Goal: Task Accomplishment & Management: Use online tool/utility

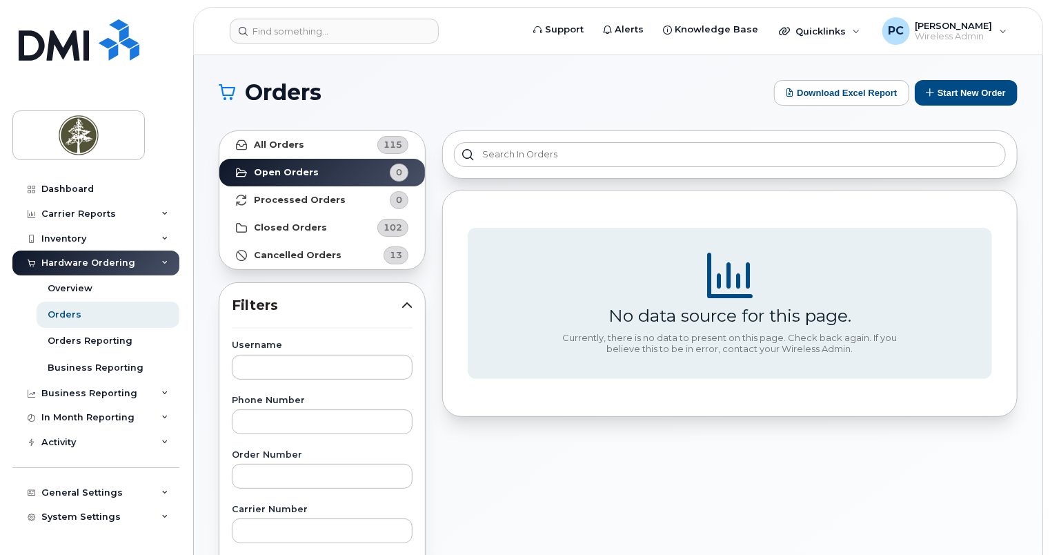
click at [142, 257] on div "Hardware Ordering" at bounding box center [95, 262] width 167 height 25
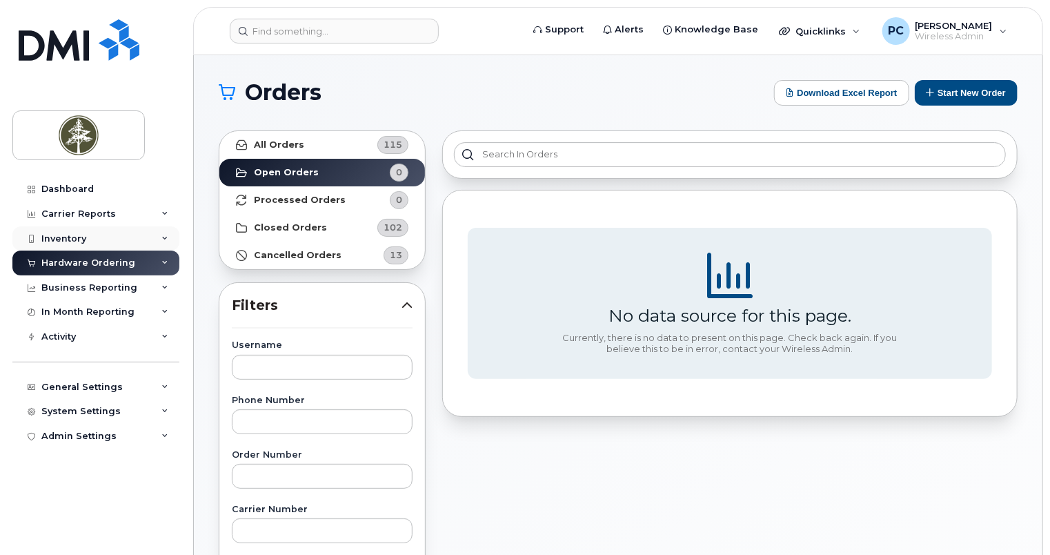
click at [151, 233] on div "Inventory" at bounding box center [95, 238] width 167 height 25
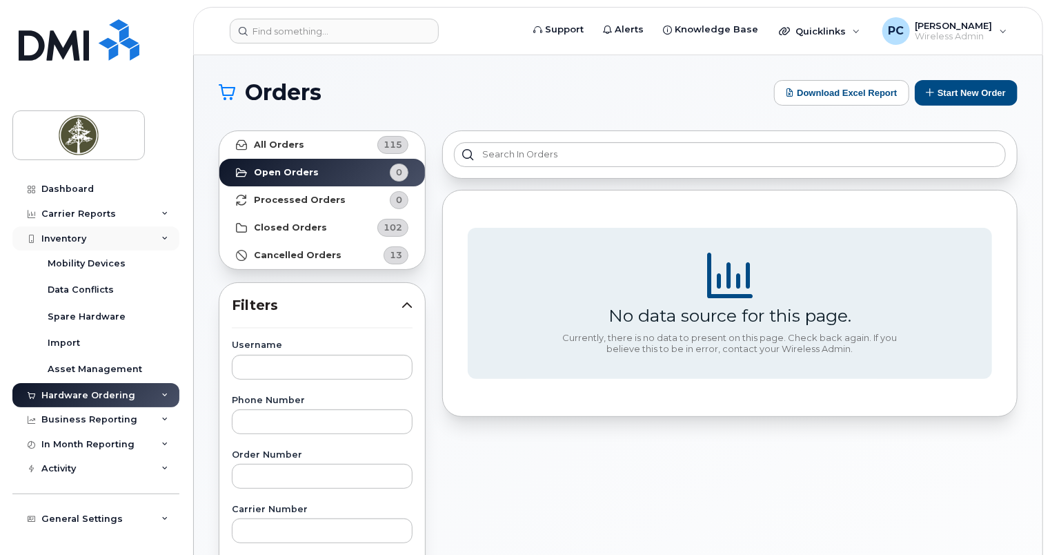
click at [116, 232] on div "Inventory" at bounding box center [95, 238] width 167 height 25
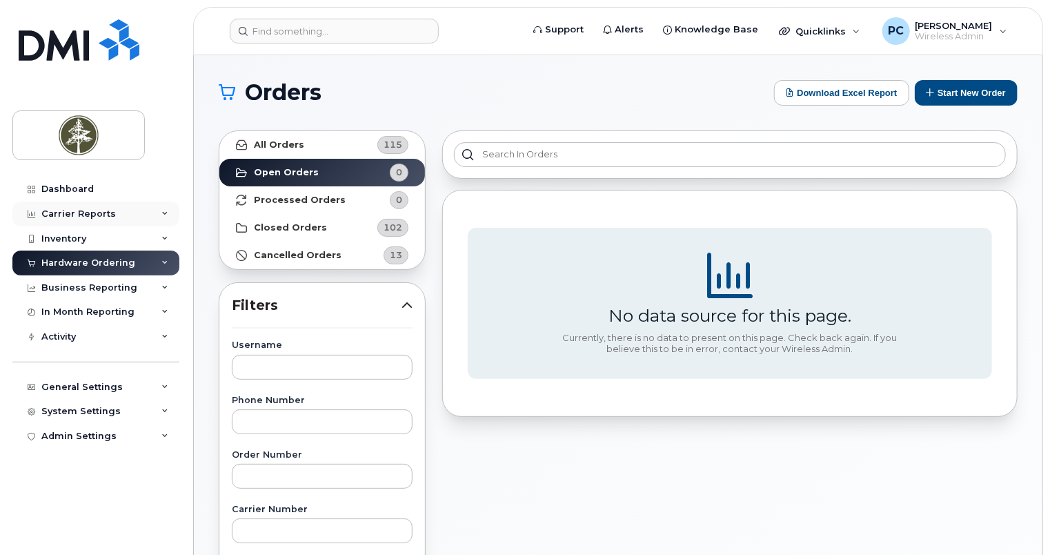
click at [154, 209] on div "Carrier Reports" at bounding box center [95, 213] width 167 height 25
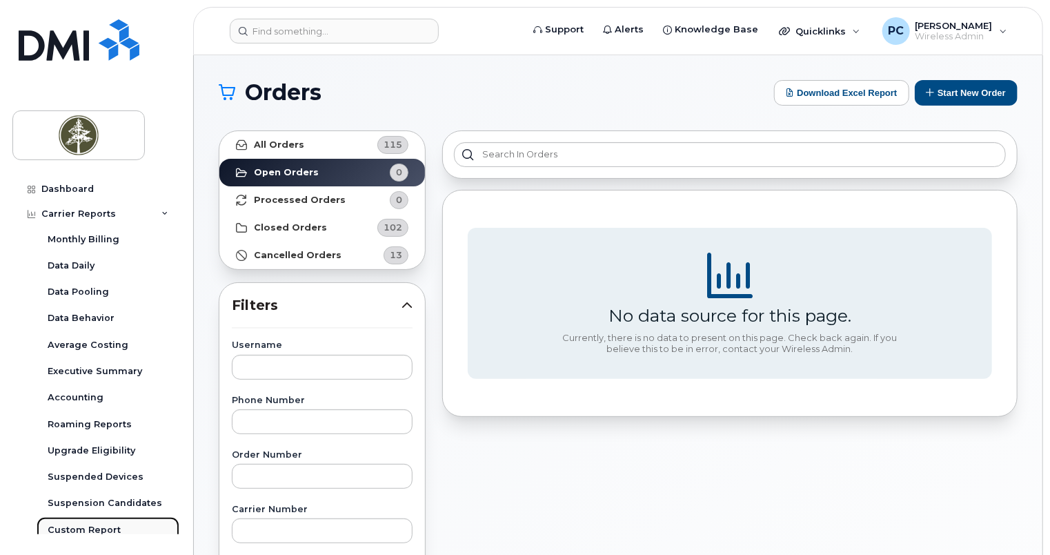
click at [88, 528] on div "Custom Report" at bounding box center [84, 529] width 73 height 12
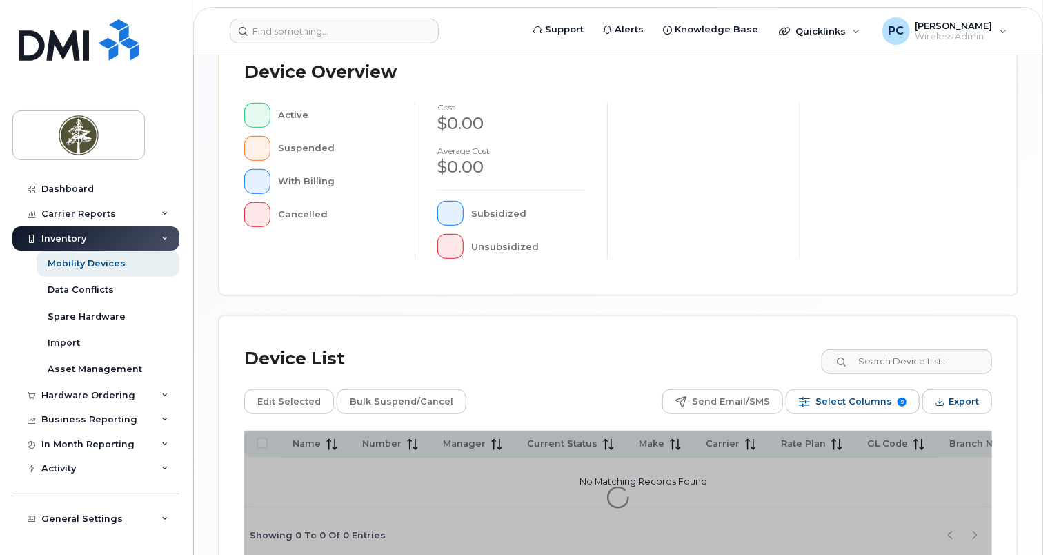
scroll to position [449, 0]
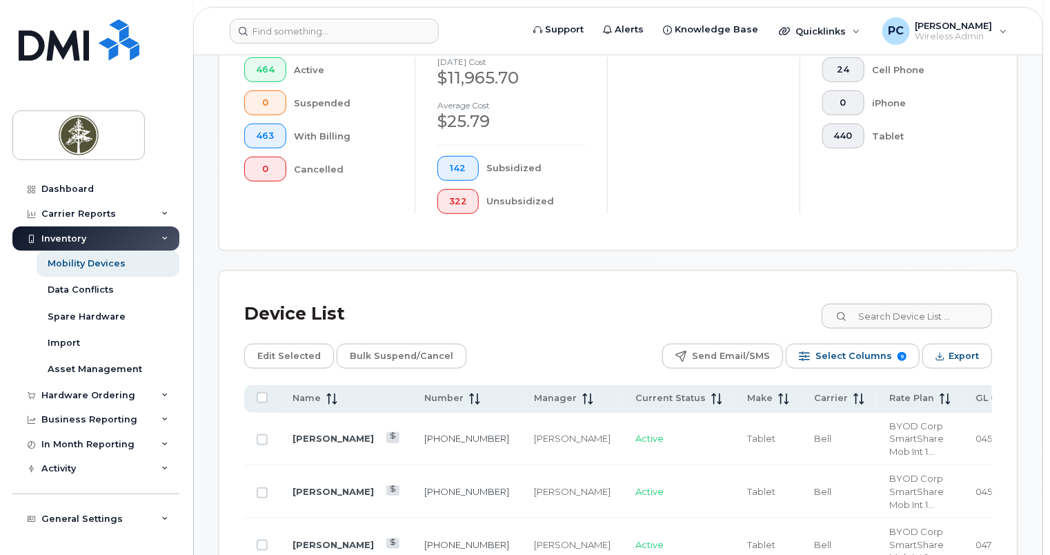
scroll to position [485, 0]
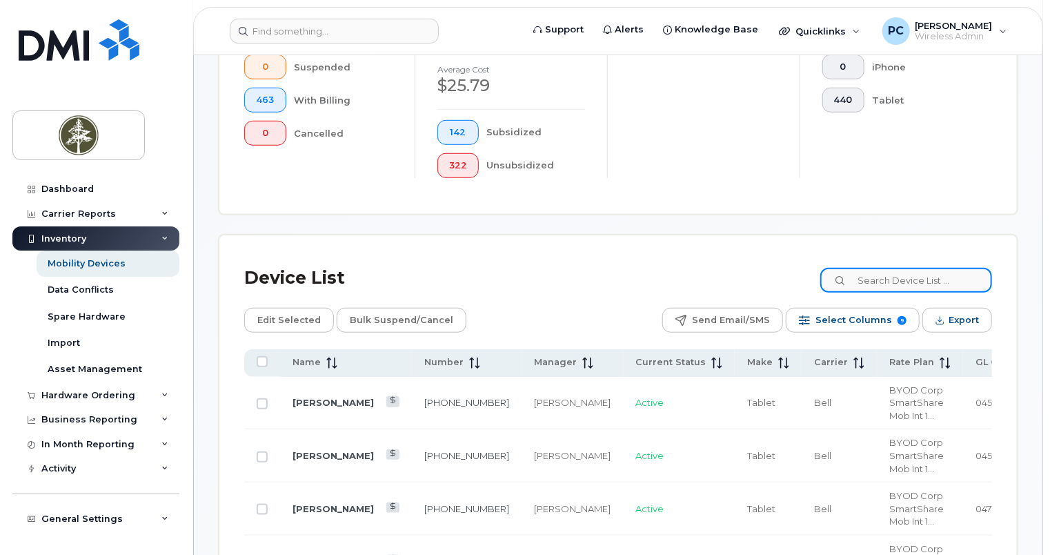
click at [859, 283] on input at bounding box center [906, 280] width 172 height 25
click at [878, 274] on input at bounding box center [906, 280] width 172 height 25
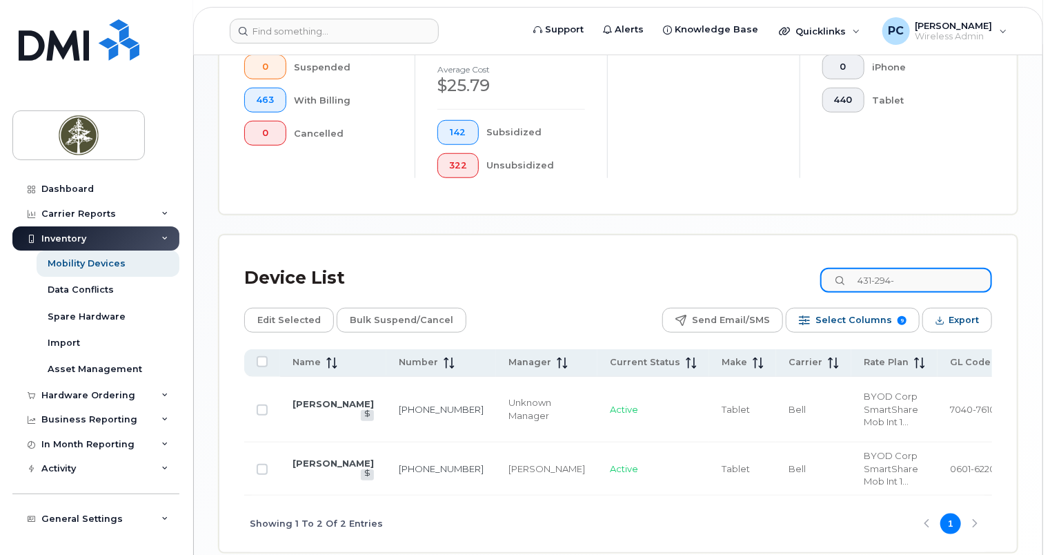
drag, startPoint x: 919, startPoint y: 281, endPoint x: 792, endPoint y: 292, distance: 127.4
click at [792, 292] on div "Device List 431-294-" at bounding box center [618, 278] width 748 height 36
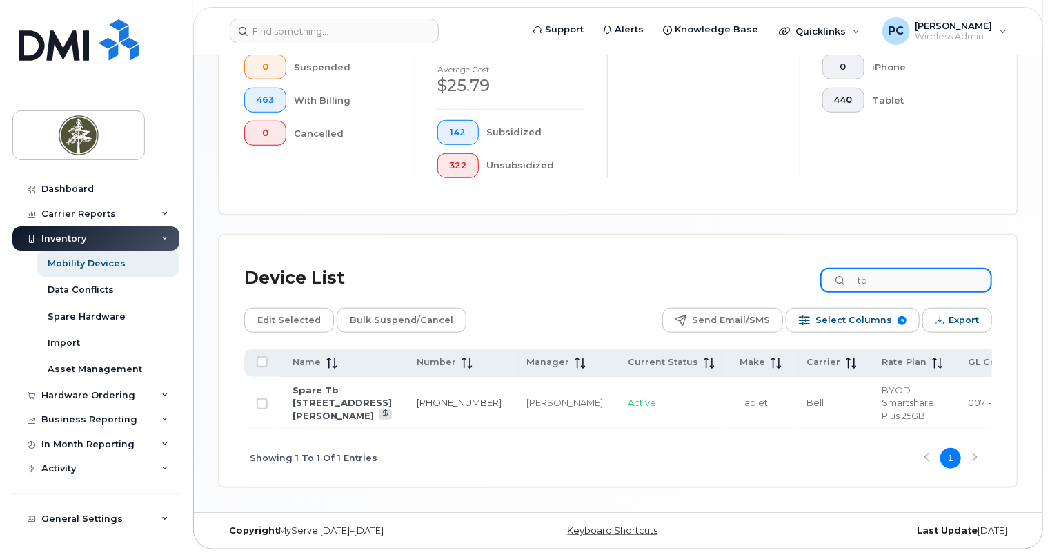
type input "t"
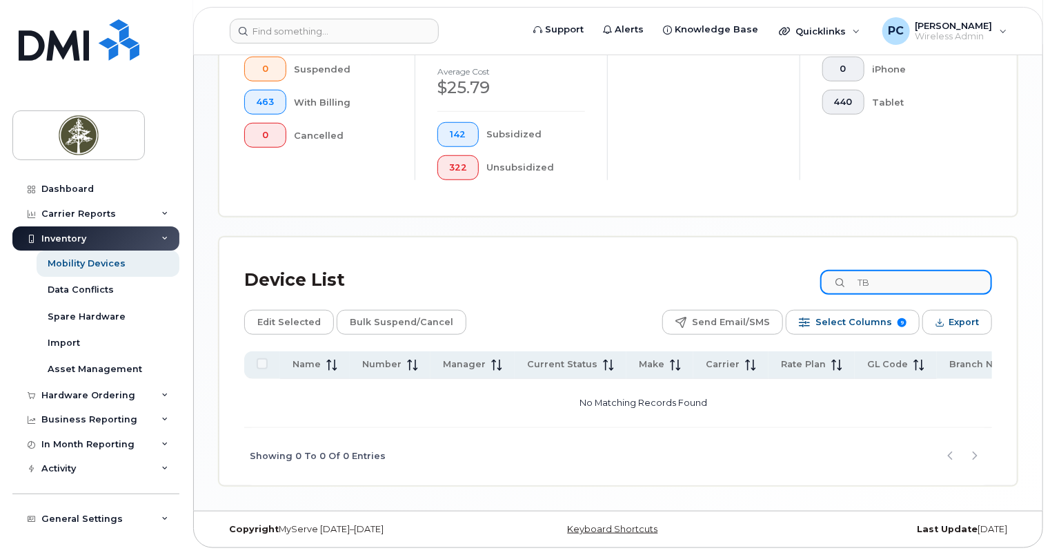
type input "T"
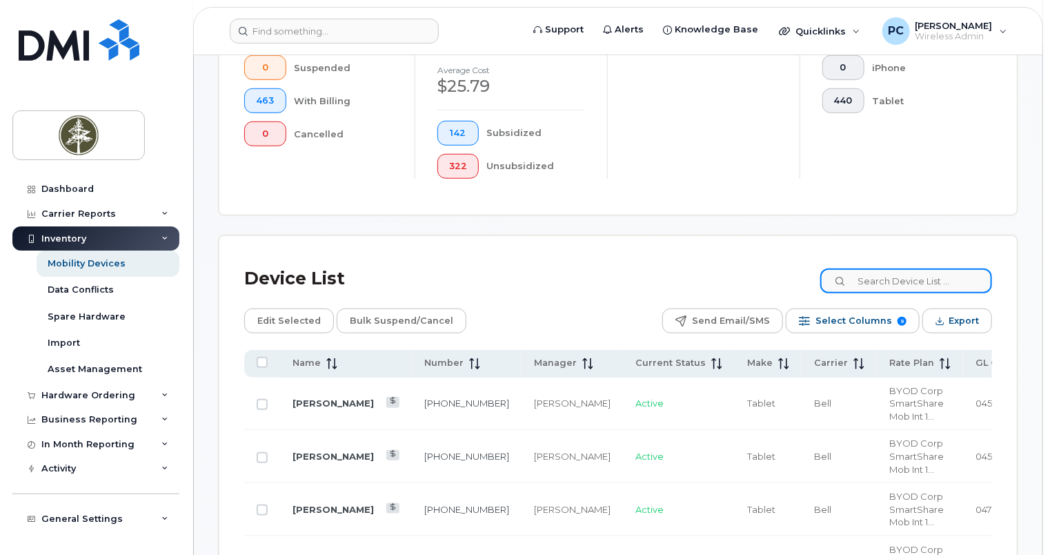
scroll to position [485, 0]
